Goal: Task Accomplishment & Management: Manage account settings

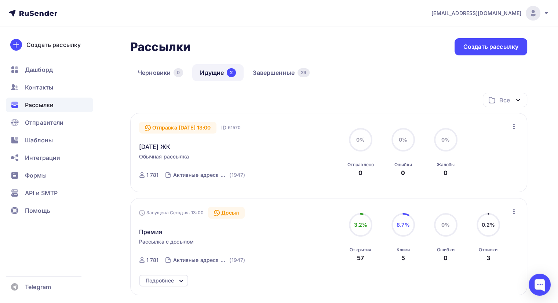
click at [512, 128] on icon "button" at bounding box center [514, 126] width 9 height 9
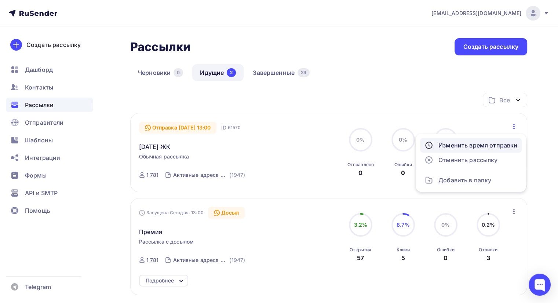
click at [498, 143] on div "Изменить время отправки" at bounding box center [470, 145] width 93 height 9
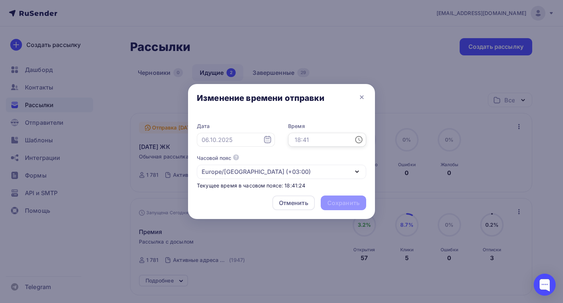
click at [333, 138] on input "text" at bounding box center [327, 140] width 78 height 14
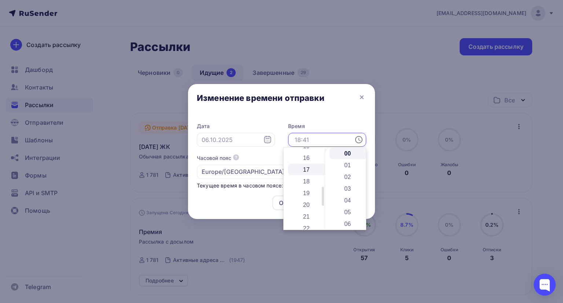
scroll to position [147, 0]
click at [310, 180] on li "15" at bounding box center [307, 183] width 38 height 12
type input "15:00"
click at [334, 110] on div "Изменение времени отправки" at bounding box center [281, 99] width 187 height 31
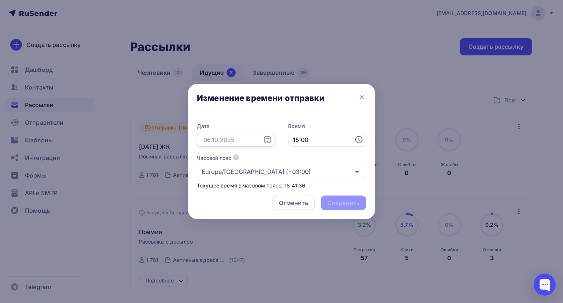
click at [219, 141] on input "text" at bounding box center [236, 140] width 78 height 14
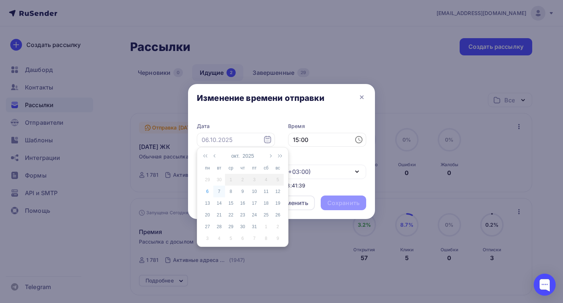
click at [219, 191] on div "7" at bounding box center [220, 191] width 12 height 7
type input "[DATE]"
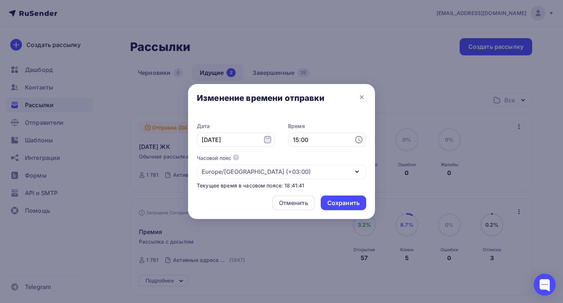
click at [315, 161] on div "Часовой пояс По умолчанию используется часовой пояс из настроек вашего акаунта …" at bounding box center [281, 166] width 169 height 25
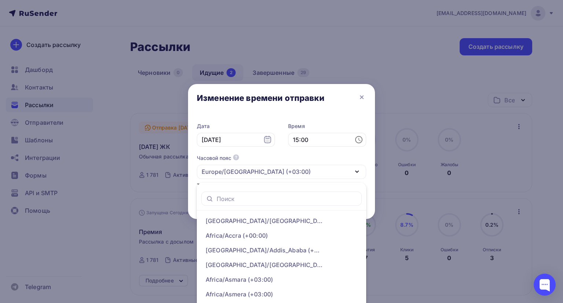
scroll to position [26, 0]
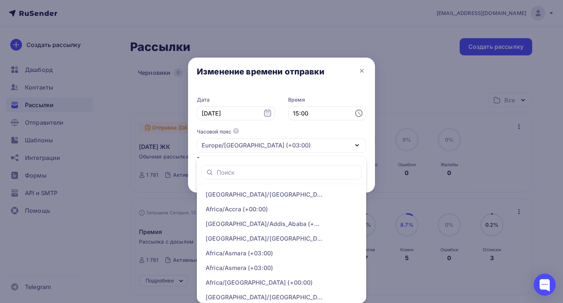
click at [315, 161] on div at bounding box center [281, 172] width 169 height 23
click at [321, 129] on div "Часовой пояс По умолчанию используется часовой пояс из настроек вашего акаунта …" at bounding box center [281, 140] width 169 height 25
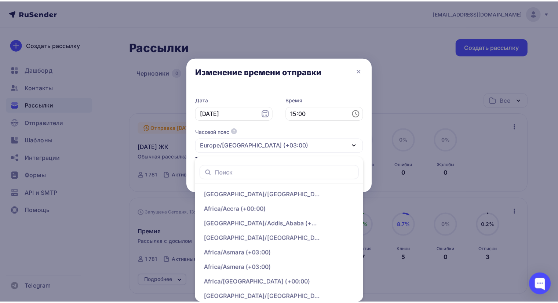
scroll to position [0, 0]
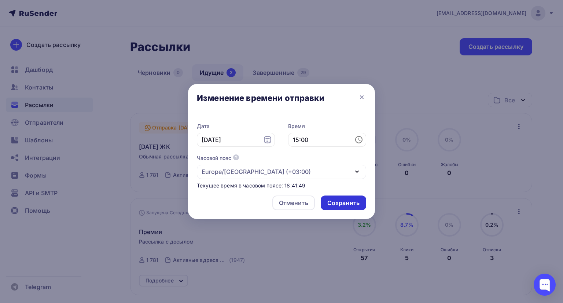
click at [349, 201] on div "Сохранить" at bounding box center [344, 203] width 32 height 8
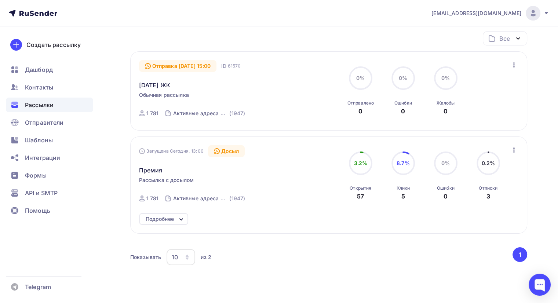
scroll to position [25, 0]
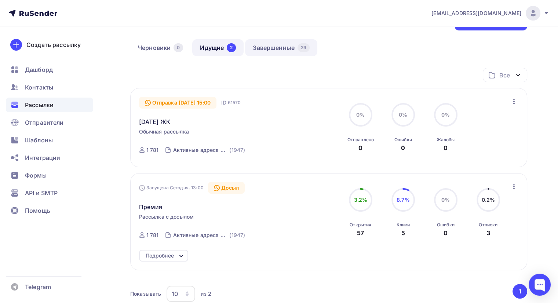
click at [269, 44] on link "Завершенные 29" at bounding box center [281, 47] width 72 height 17
